Goal: Information Seeking & Learning: Learn about a topic

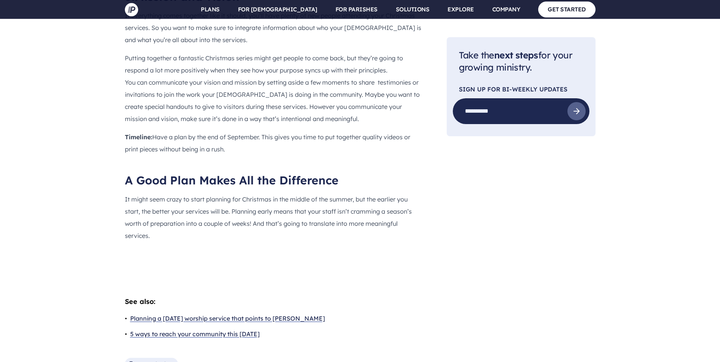
scroll to position [1496, 0]
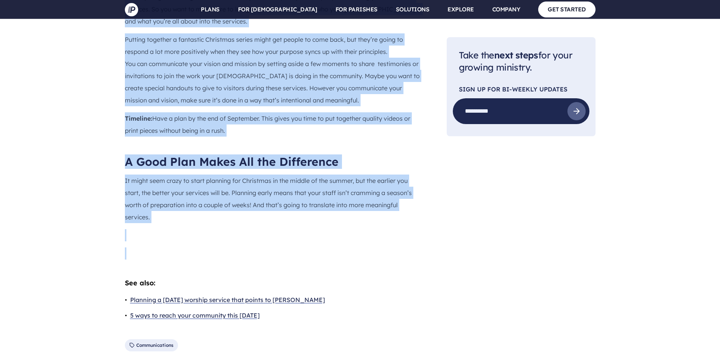
drag, startPoint x: 126, startPoint y: 58, endPoint x: 118, endPoint y: 242, distance: 183.8
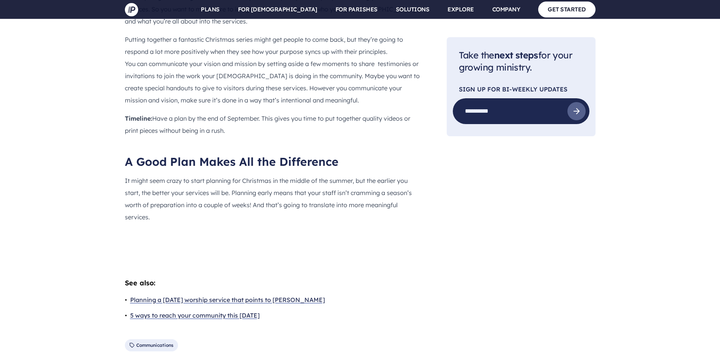
click at [279, 294] on link "Planning a [DATE] worship service that points to [PERSON_NAME]" at bounding box center [227, 299] width 195 height 11
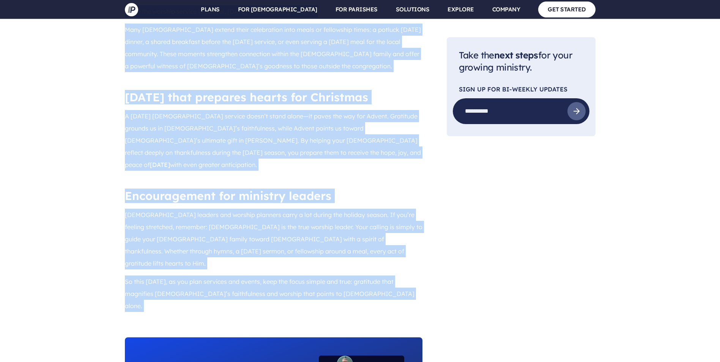
scroll to position [1352, 0]
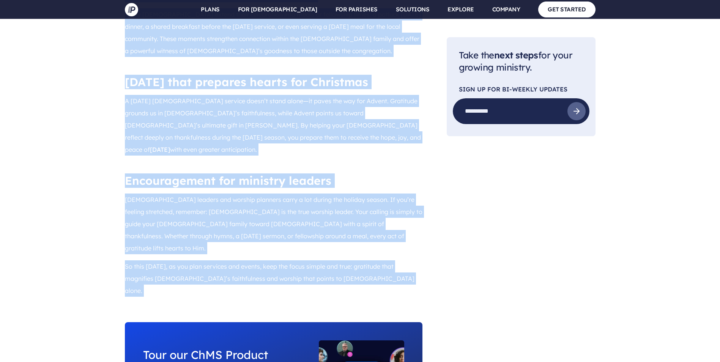
drag, startPoint x: 124, startPoint y: 96, endPoint x: 145, endPoint y: 257, distance: 161.9
click at [143, 257] on main "Pushpay Blog Community Planning a [DATE] worship service that points to [PERSON…" at bounding box center [360, 289] width 720 height 3206
click at [357, 201] on div "Turning gratitude into generosity A [DATE] worship service isn’t complete witho…" at bounding box center [274, 66] width 310 height 487
